Goal: Task Accomplishment & Management: Manage account settings

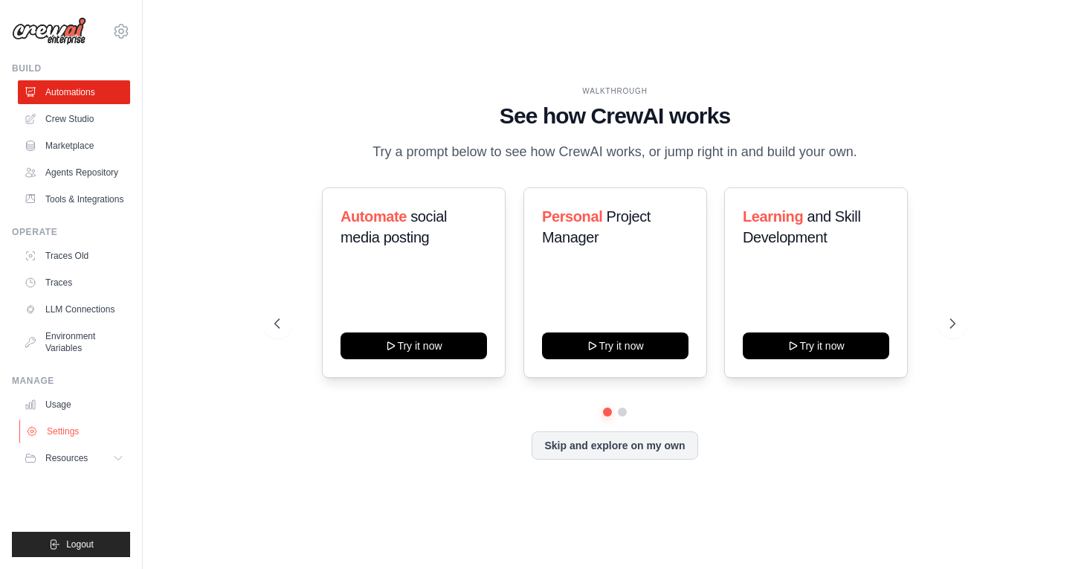
click at [53, 434] on link "Settings" at bounding box center [75, 431] width 112 height 24
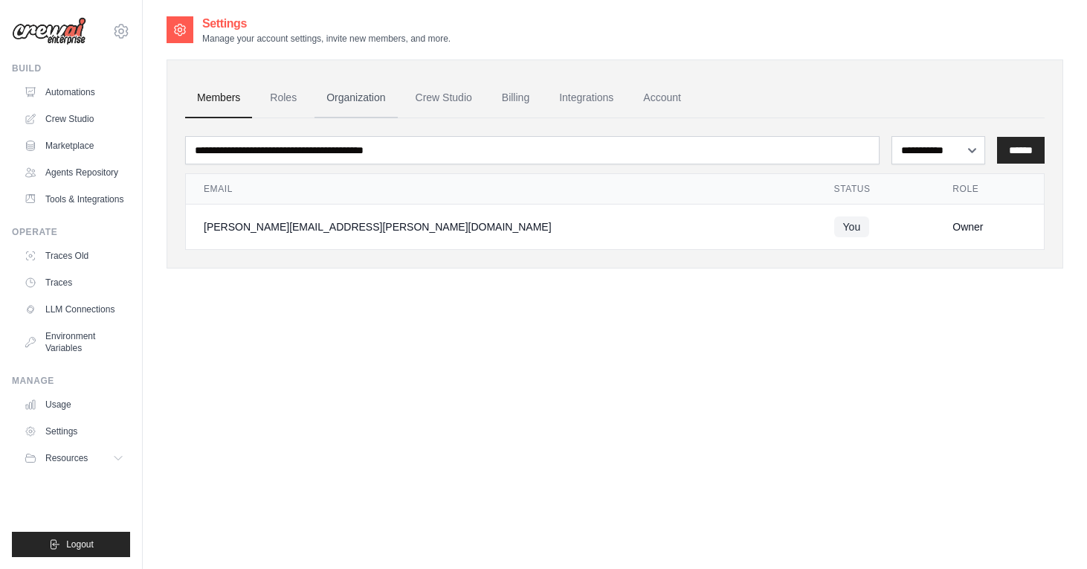
click at [364, 102] on link "Organization" at bounding box center [356, 98] width 83 height 40
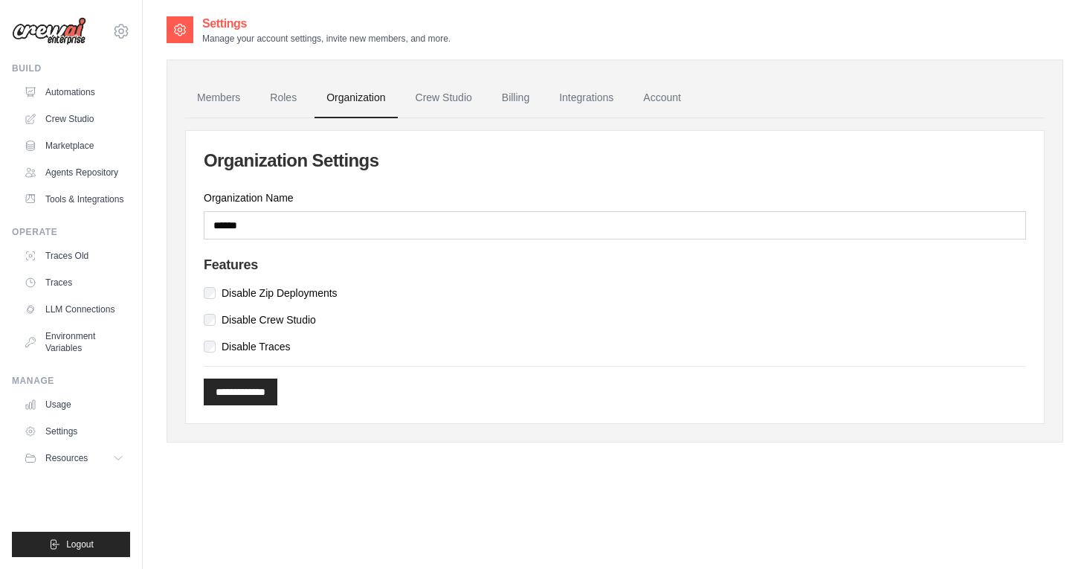
scroll to position [30, 0]
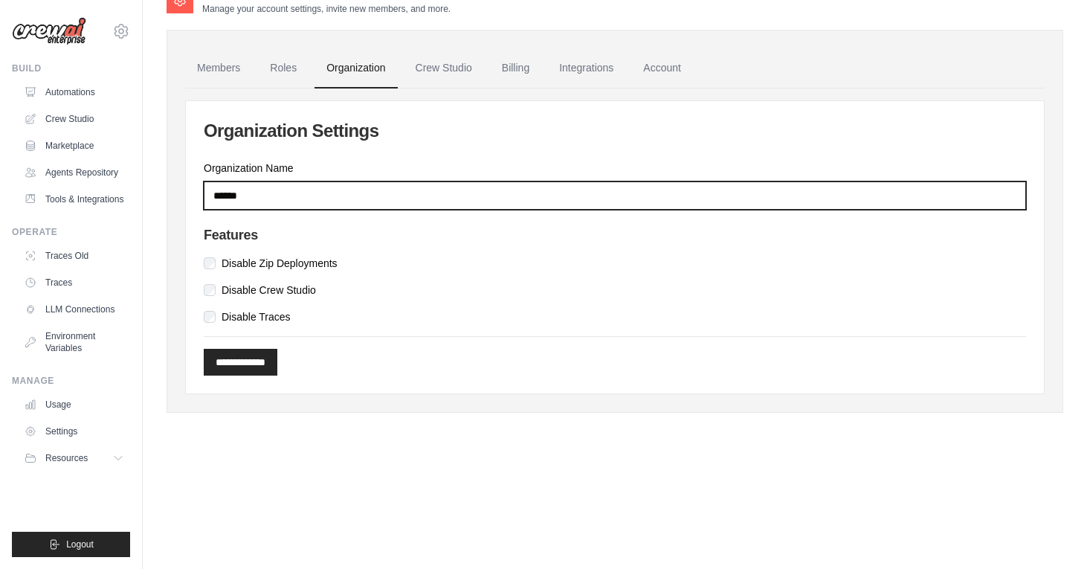
click at [309, 193] on input "******" at bounding box center [615, 195] width 823 height 28
